Goal: Obtain resource: Download file/media

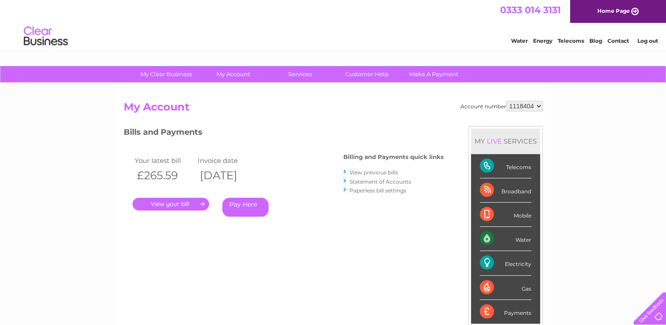
click at [173, 205] on link "." at bounding box center [170, 204] width 77 height 13
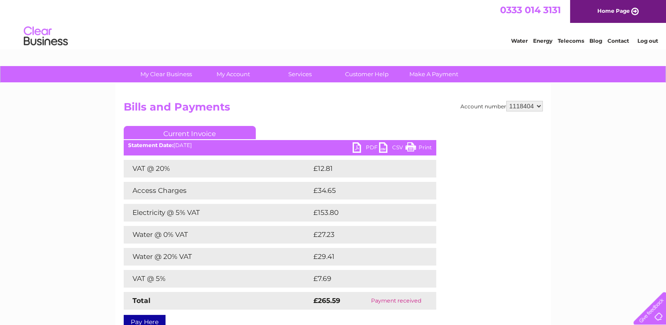
click at [410, 146] on link "Print" at bounding box center [418, 148] width 26 height 13
click at [358, 147] on link "PDF" at bounding box center [366, 148] width 26 height 13
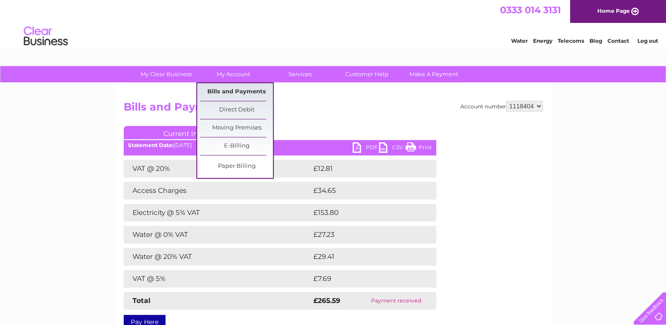
click at [250, 92] on link "Bills and Payments" at bounding box center [236, 92] width 73 height 18
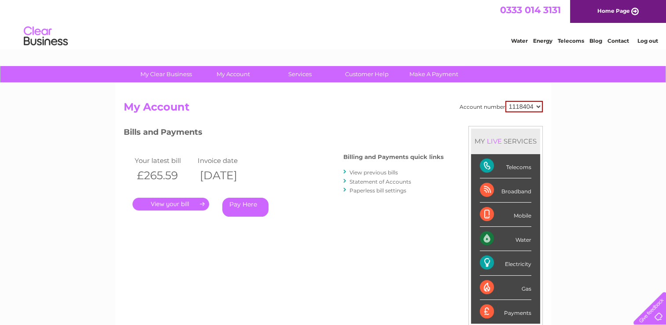
click at [381, 172] on link "View previous bills" at bounding box center [373, 172] width 48 height 7
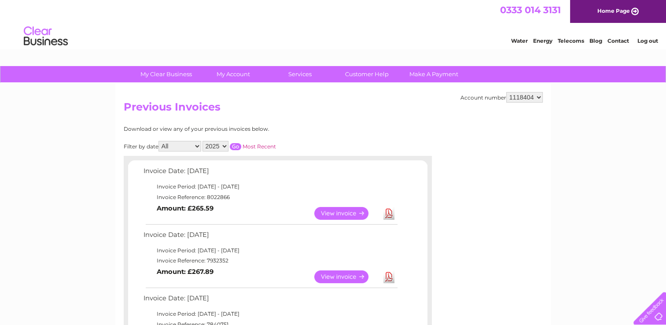
click at [331, 274] on link "View" at bounding box center [346, 276] width 65 height 13
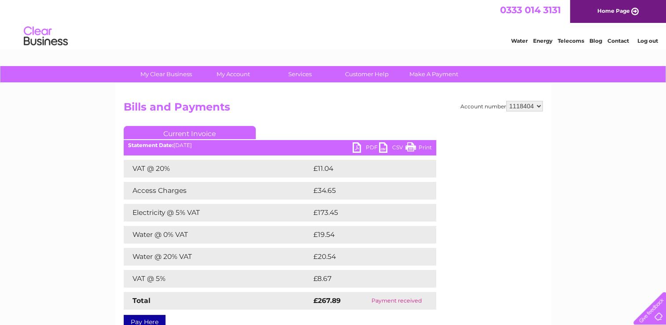
click at [364, 144] on link "PDF" at bounding box center [366, 148] width 26 height 13
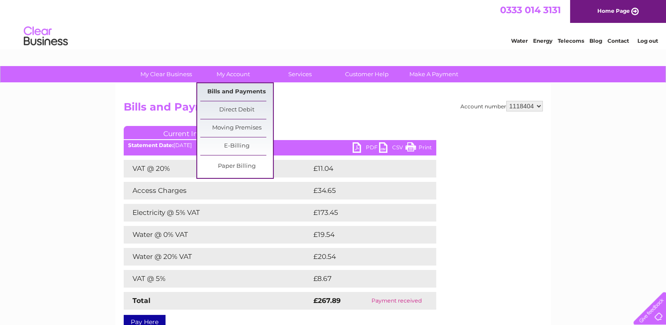
click at [227, 90] on link "Bills and Payments" at bounding box center [236, 92] width 73 height 18
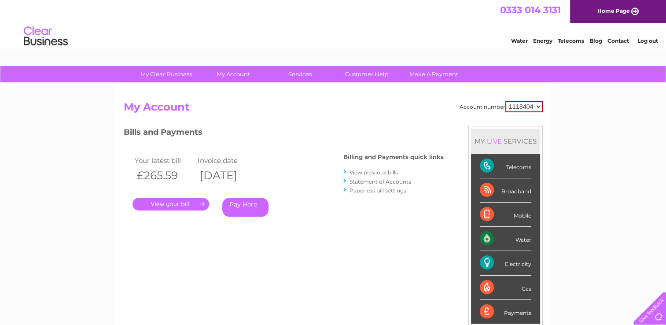
click at [174, 202] on link "." at bounding box center [170, 204] width 77 height 13
click at [370, 170] on link "View previous bills" at bounding box center [373, 172] width 48 height 7
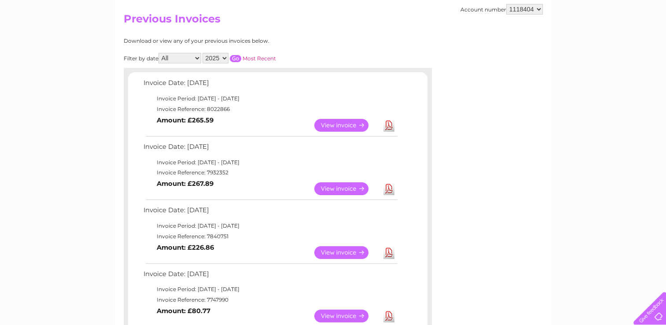
scroll to position [89, 0]
click at [343, 251] on link "View" at bounding box center [346, 251] width 65 height 13
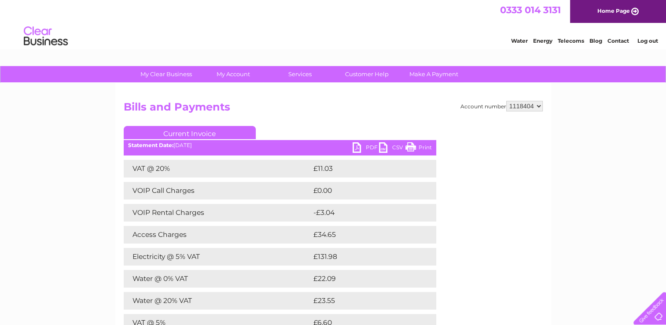
click at [360, 148] on link "PDF" at bounding box center [366, 148] width 26 height 13
